Goal: Information Seeking & Learning: Understand process/instructions

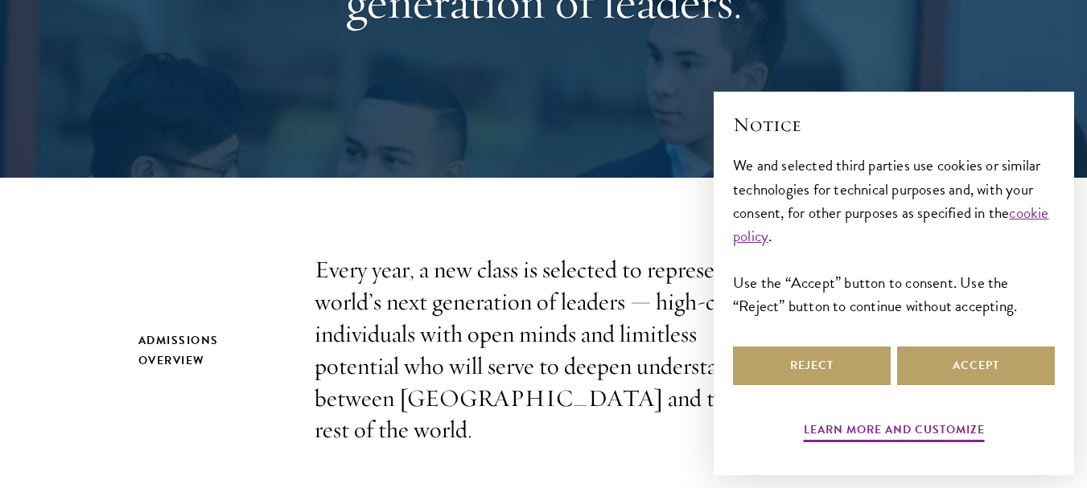
scroll to position [322, 0]
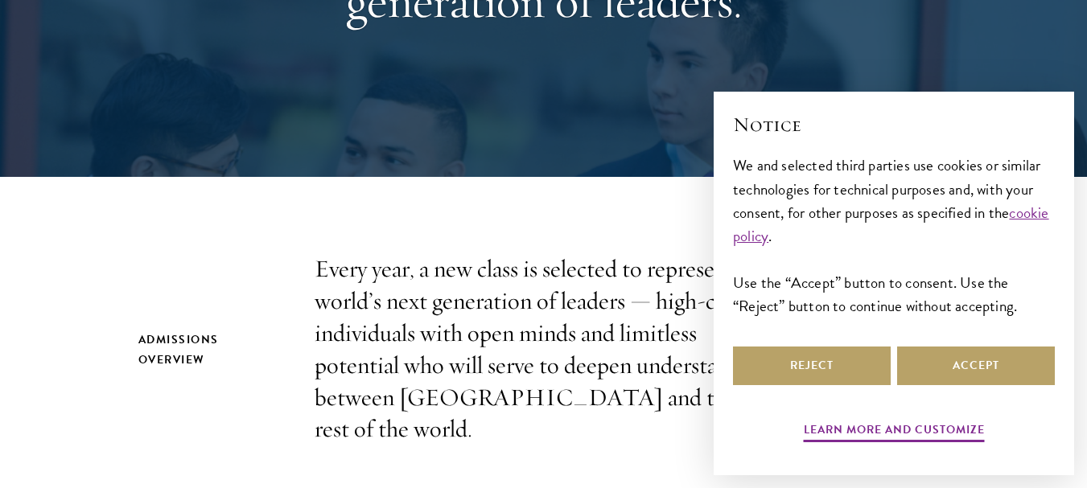
click at [936, 374] on button "Accept" at bounding box center [976, 366] width 158 height 39
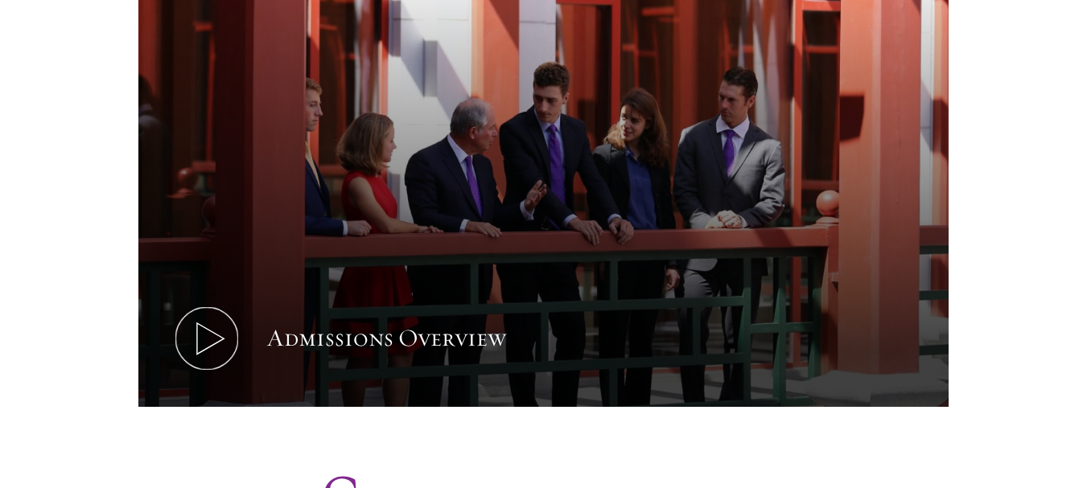
scroll to position [805, 0]
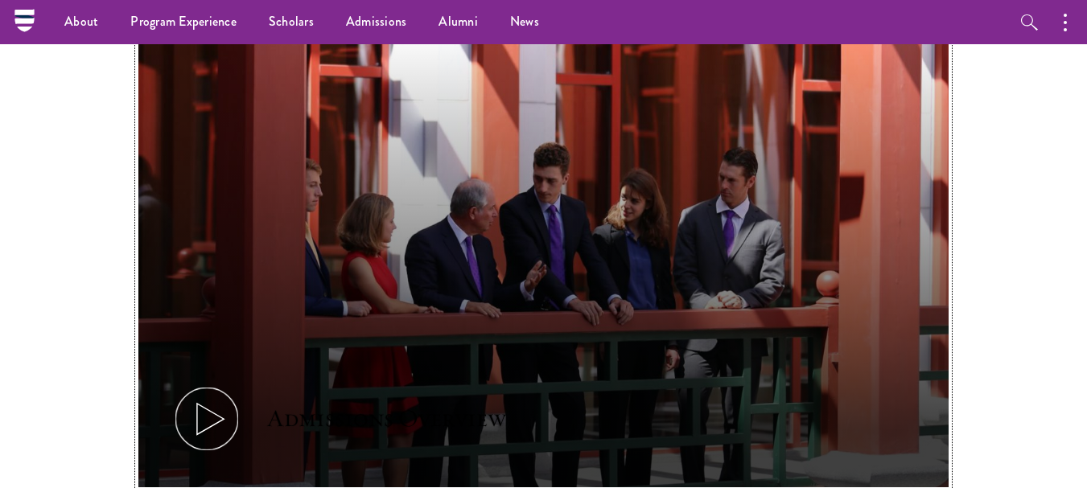
drag, startPoint x: 462, startPoint y: 341, endPoint x: 237, endPoint y: 378, distance: 227.5
click at [237, 378] on button "Admissions Overview" at bounding box center [543, 259] width 810 height 456
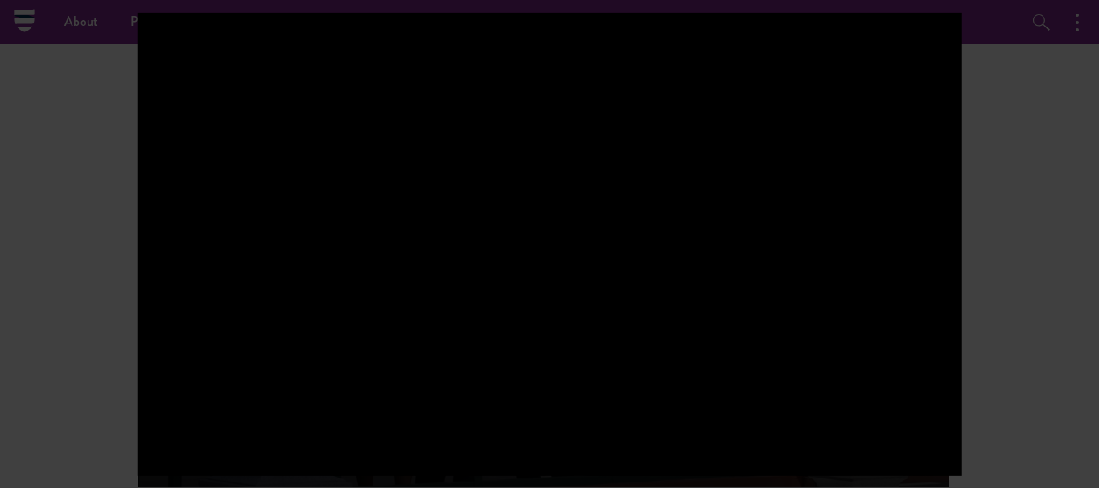
click at [1030, 438] on div at bounding box center [549, 244] width 1099 height 488
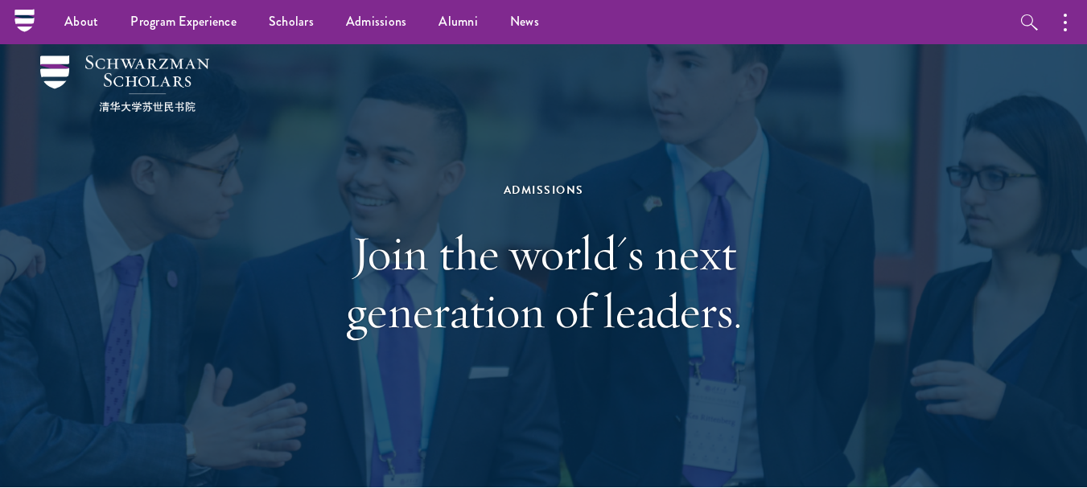
scroll to position [0, 0]
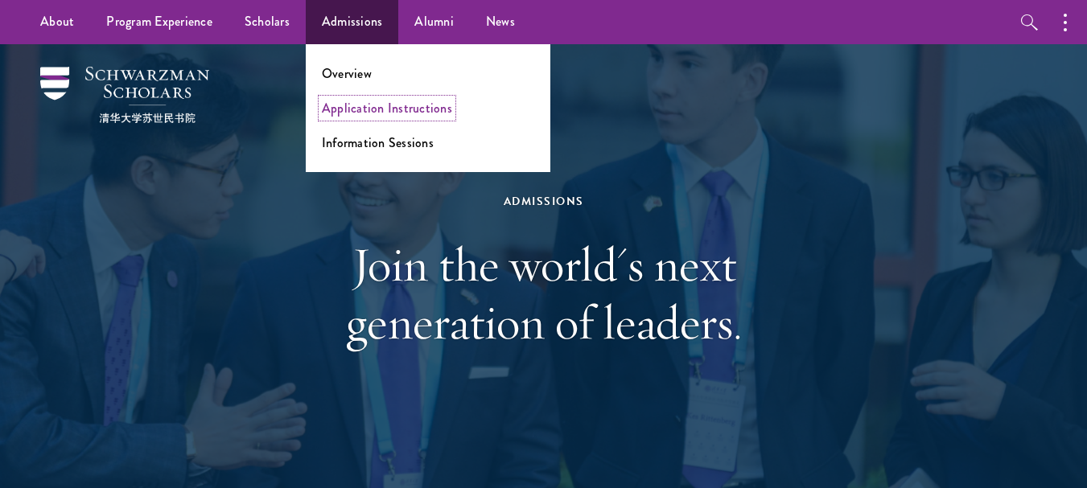
click at [361, 110] on link "Application Instructions" at bounding box center [387, 108] width 130 height 19
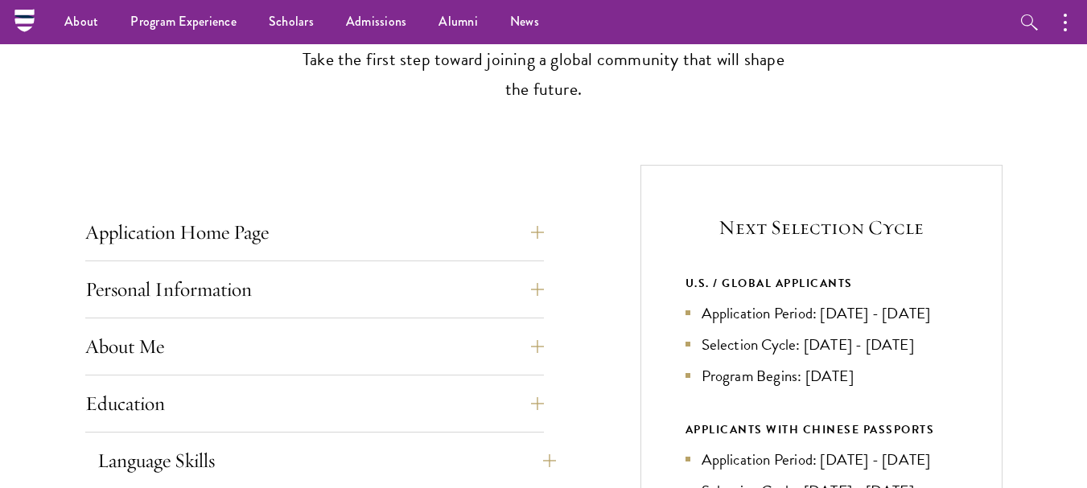
scroll to position [483, 0]
